Goal: Participate in discussion: Engage in conversation with other users on a specific topic

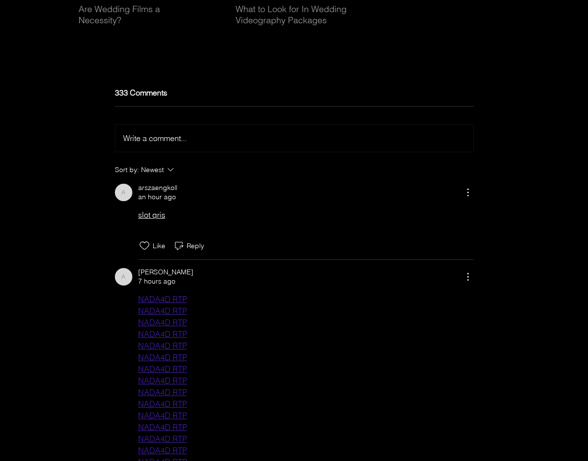
scroll to position [3036, 0]
click at [166, 143] on button "Write a comment... Write a comment..." at bounding box center [294, 136] width 358 height 27
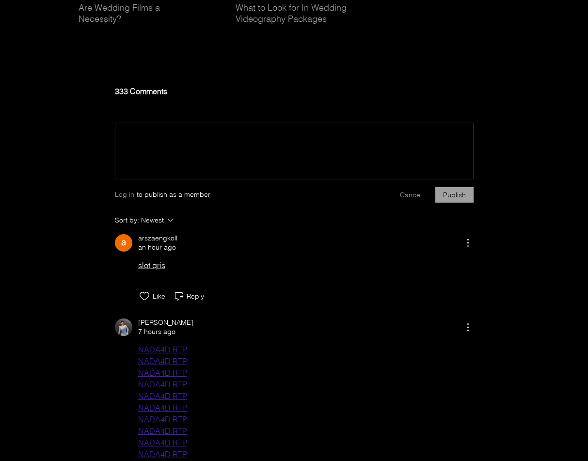
click at [163, 154] on div "main content" at bounding box center [294, 139] width 358 height 32
click at [266, 252] on div "arszaengkoll an hour ago" at bounding box center [294, 243] width 359 height 18
click at [225, 170] on div "main content" at bounding box center [294, 167] width 358 height 24
click at [211, 142] on p "Rich Text Editor" at bounding box center [294, 137] width 342 height 12
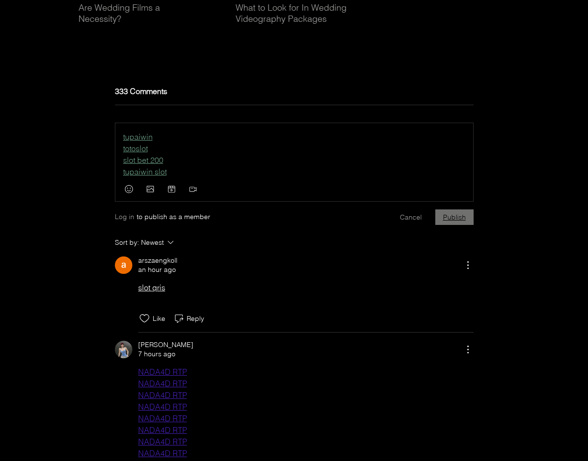
click at [456, 225] on button "Publish" at bounding box center [454, 217] width 38 height 16
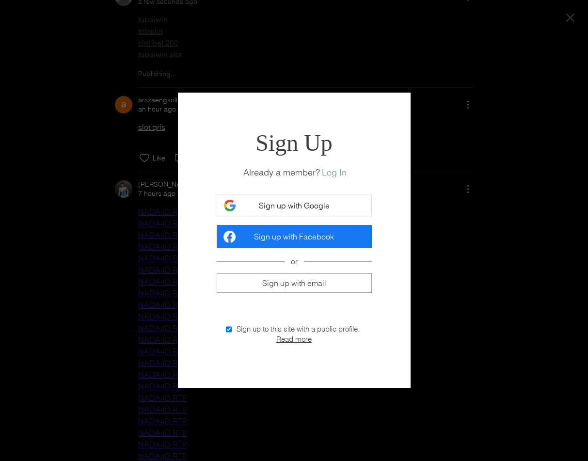
scroll to position [0, 0]
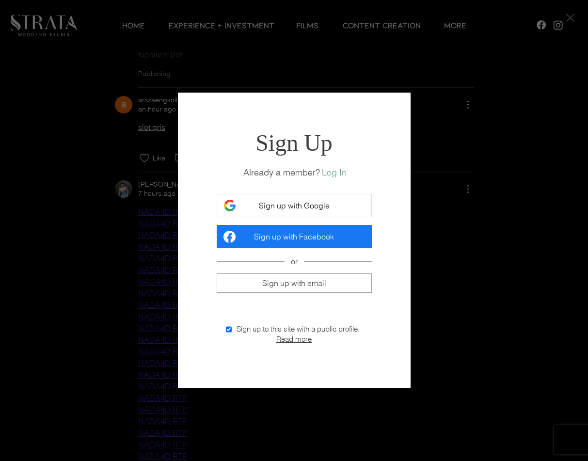
click at [299, 201] on span "Sign up with Google" at bounding box center [294, 206] width 71 height 10
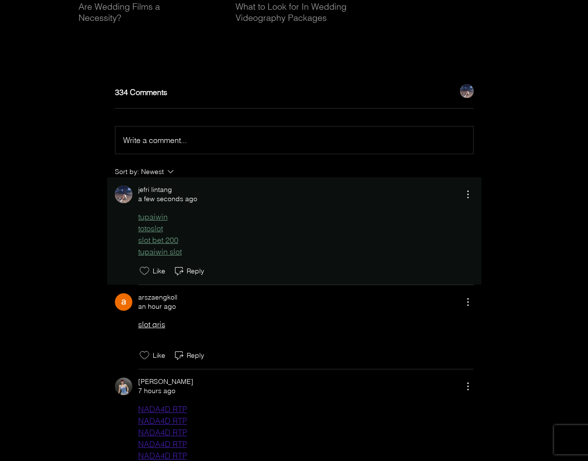
scroll to position [3036, 0]
